Goal: Check status: Check status

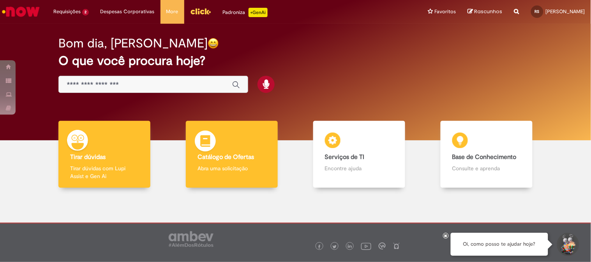
click at [236, 156] on b "Catálogo de Ofertas" at bounding box center [225, 157] width 56 height 8
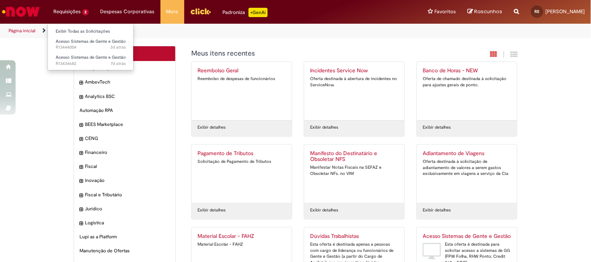
click at [72, 11] on li "Requisições 2 Exibir Todas as Solicitações Acesso Sistemas de Gente e Gestão 3d…" at bounding box center [71, 11] width 47 height 23
click at [72, 30] on link "Exibir Todas as Solicitações" at bounding box center [91, 31] width 86 height 9
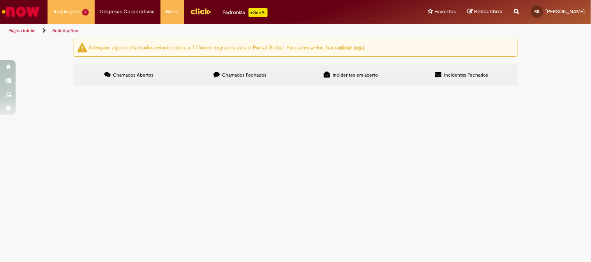
click at [250, 76] on span "Chamados Fechados" at bounding box center [244, 75] width 44 height 6
click at [0, 0] on link "2" at bounding box center [0, 0] width 0 height 0
click at [0, 0] on span "Coffee referente a visita do global e auditoria estipulado para 15 pessoas nos …" at bounding box center [0, 0] width 0 height 0
